Goal: Transaction & Acquisition: Download file/media

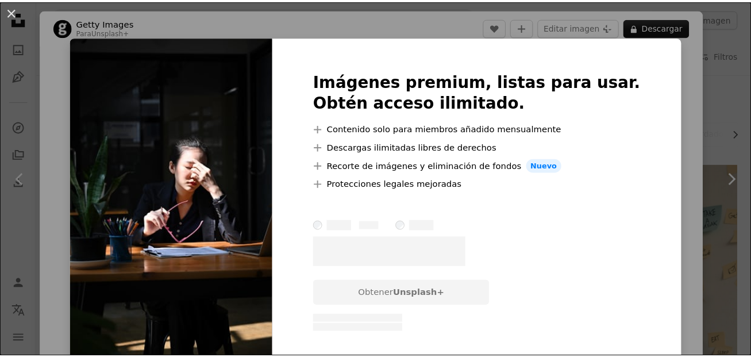
scroll to position [115, 0]
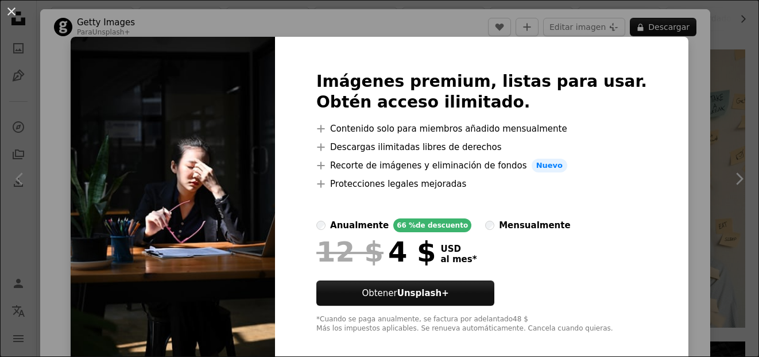
click at [674, 134] on div "An X shape Imágenes premium, listas para usar. Obtén acceso ilimitado. A plus s…" at bounding box center [379, 178] width 759 height 357
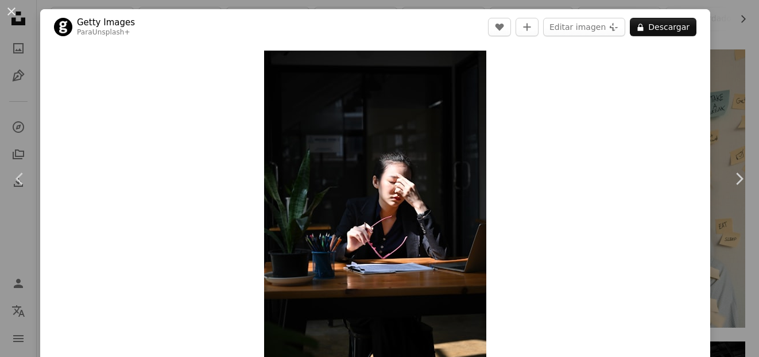
click at [729, 28] on div "An X shape Chevron left Chevron right Getty Images Para Unsplash+ A heart A plu…" at bounding box center [379, 178] width 759 height 357
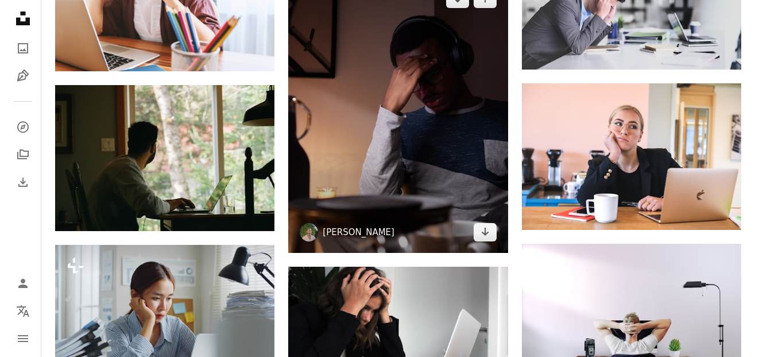
scroll to position [747, 0]
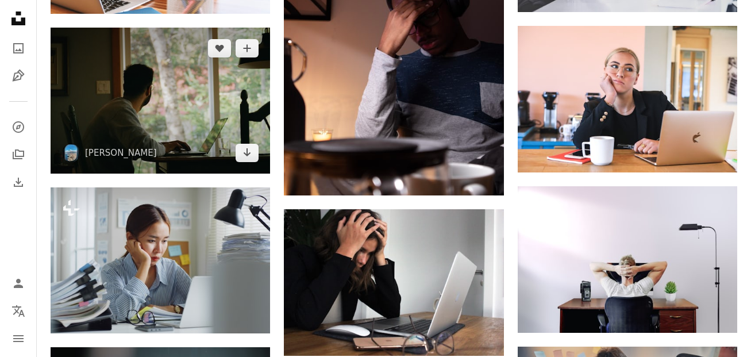
click at [176, 109] on img at bounding box center [160, 100] width 219 height 145
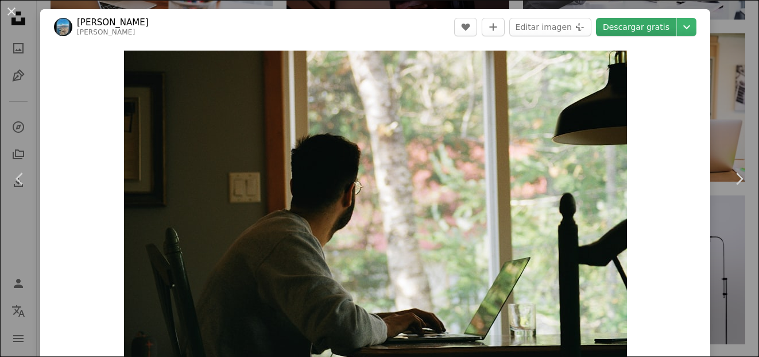
click at [640, 28] on link "Descargar gratis" at bounding box center [636, 27] width 80 height 18
